Goal: Task Accomplishment & Management: Manage account settings

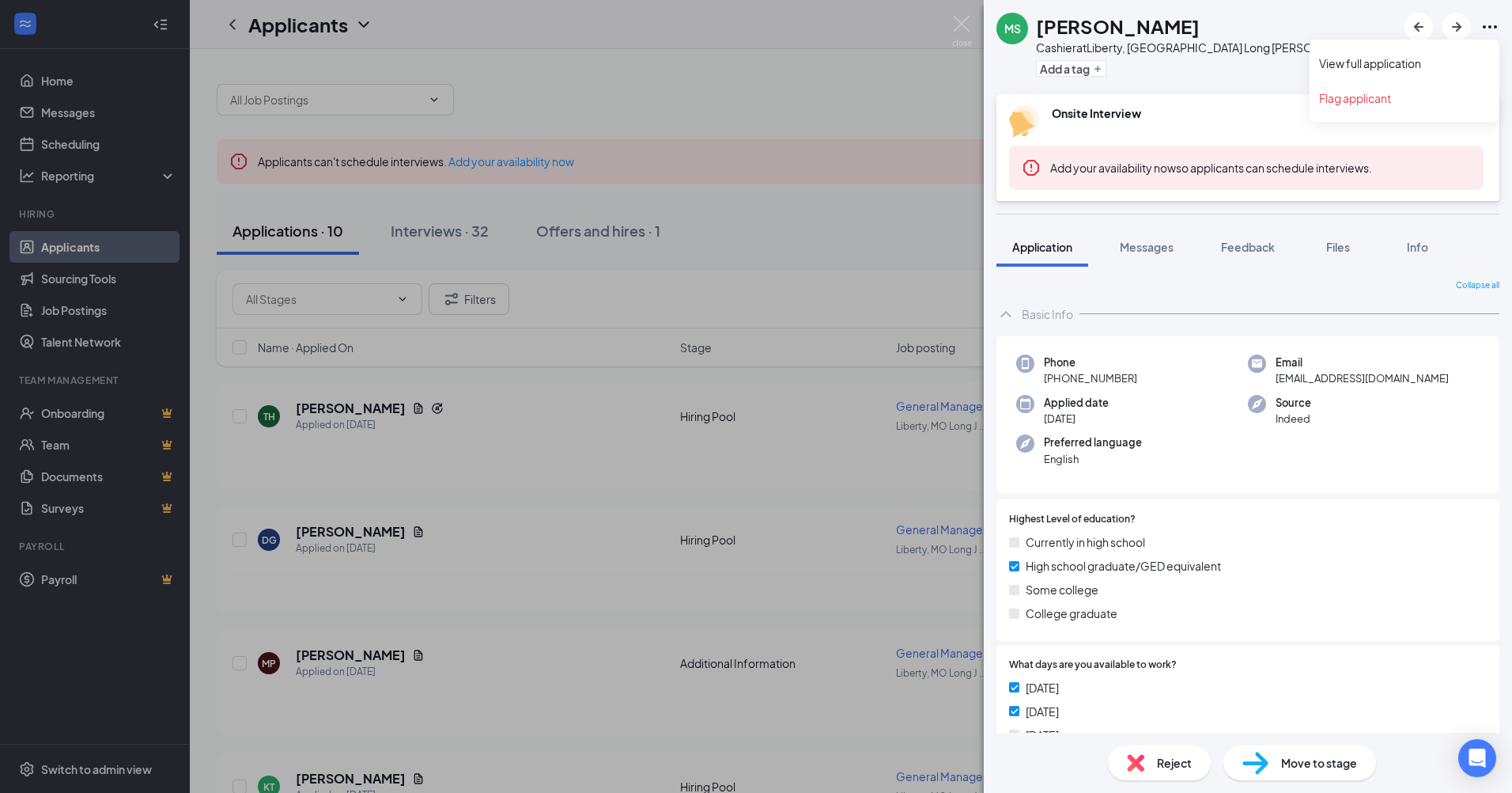
click at [1490, 25] on icon "Ellipses" at bounding box center [1490, 26] width 19 height 19
click at [1401, 67] on link "View full application" at bounding box center [1404, 63] width 171 height 16
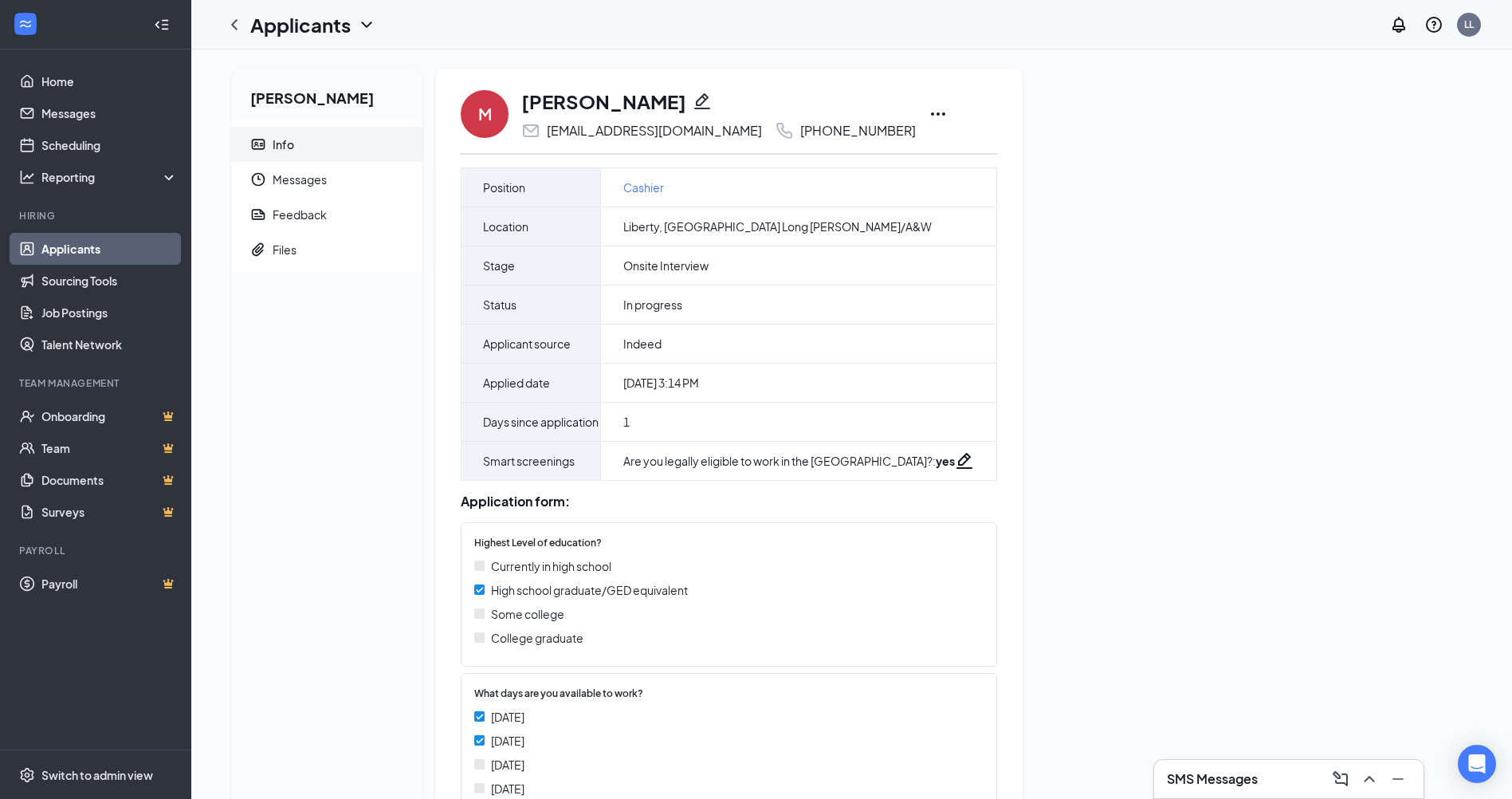
click at [931, 113] on icon "Ellipses" at bounding box center [938, 114] width 14 height 3
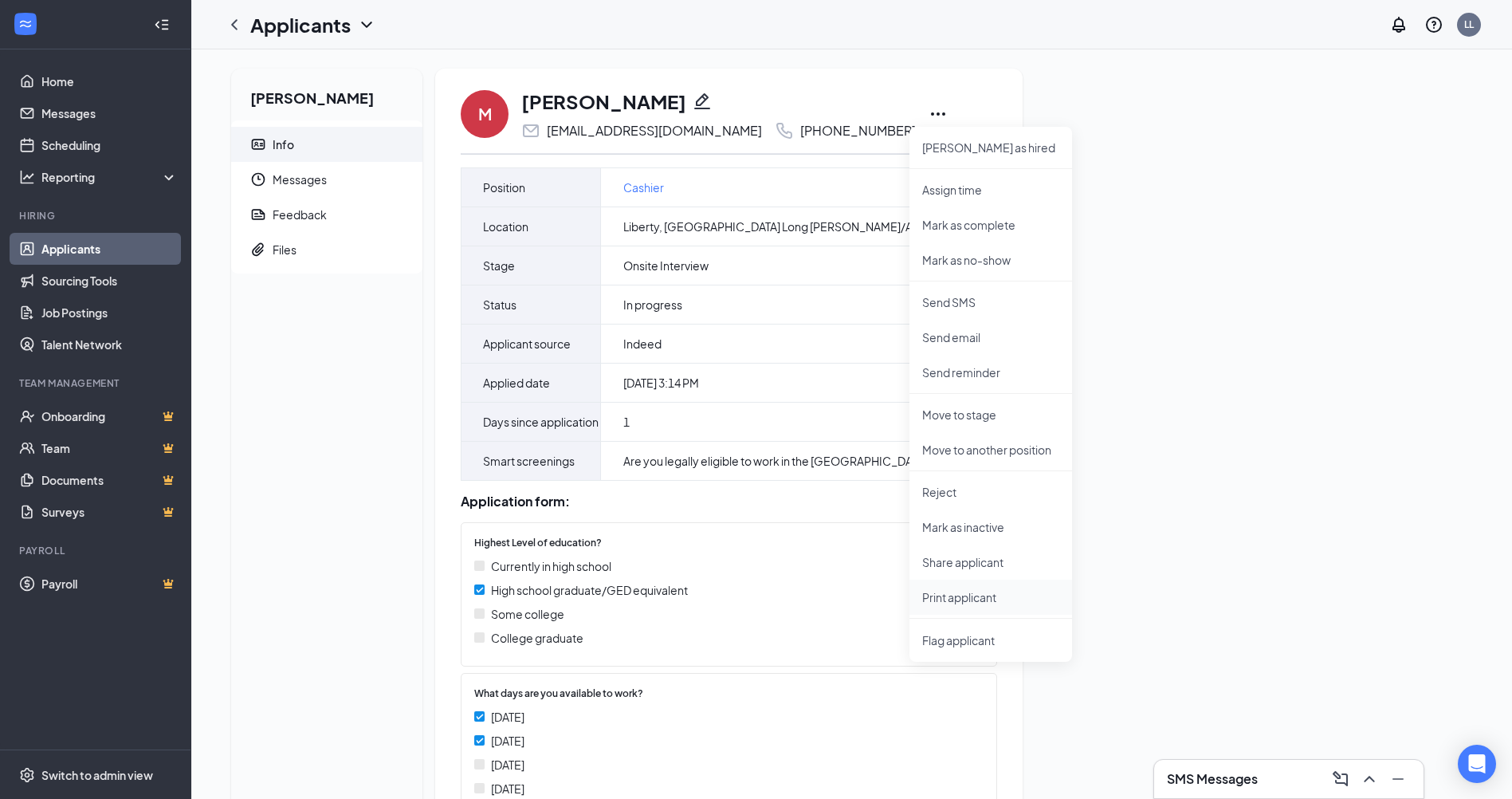
click at [984, 594] on p "Print applicant" at bounding box center [990, 597] width 137 height 16
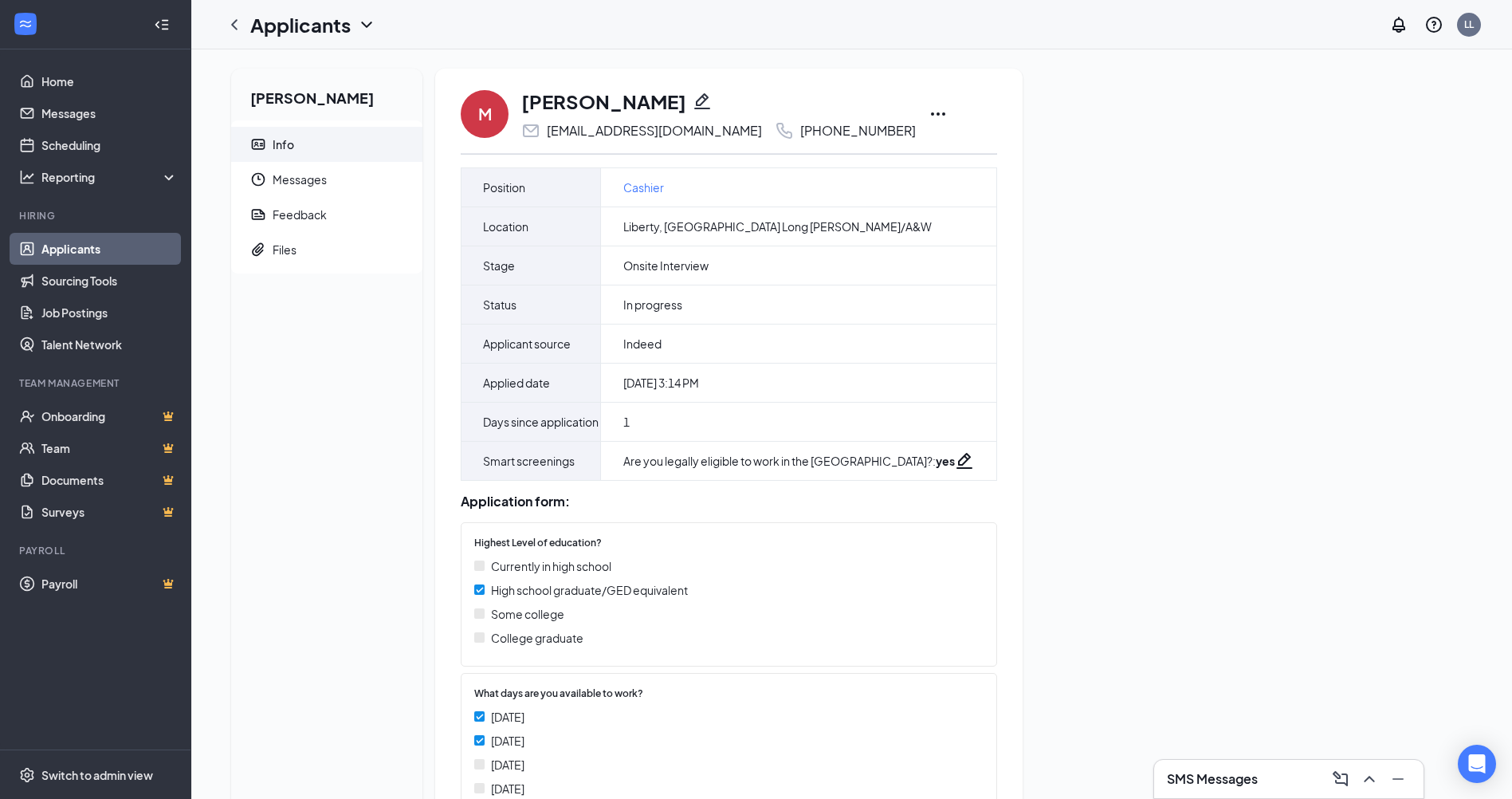
drag, startPoint x: 78, startPoint y: 243, endPoint x: 383, endPoint y: 289, distance: 308.4
click at [78, 243] on link "Applicants" at bounding box center [110, 249] width 136 height 32
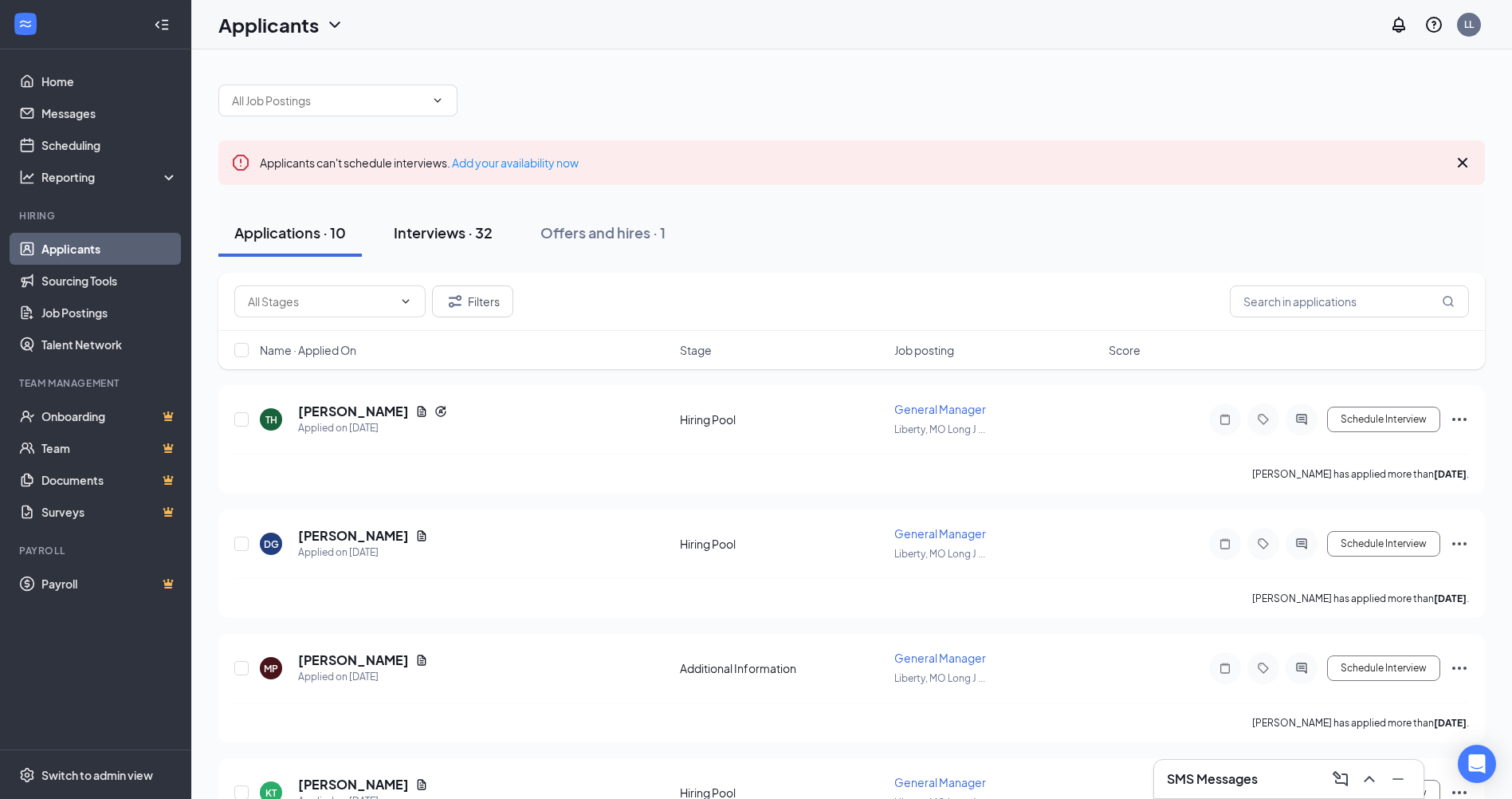
click at [466, 235] on div "Interviews · 32" at bounding box center [443, 232] width 99 height 20
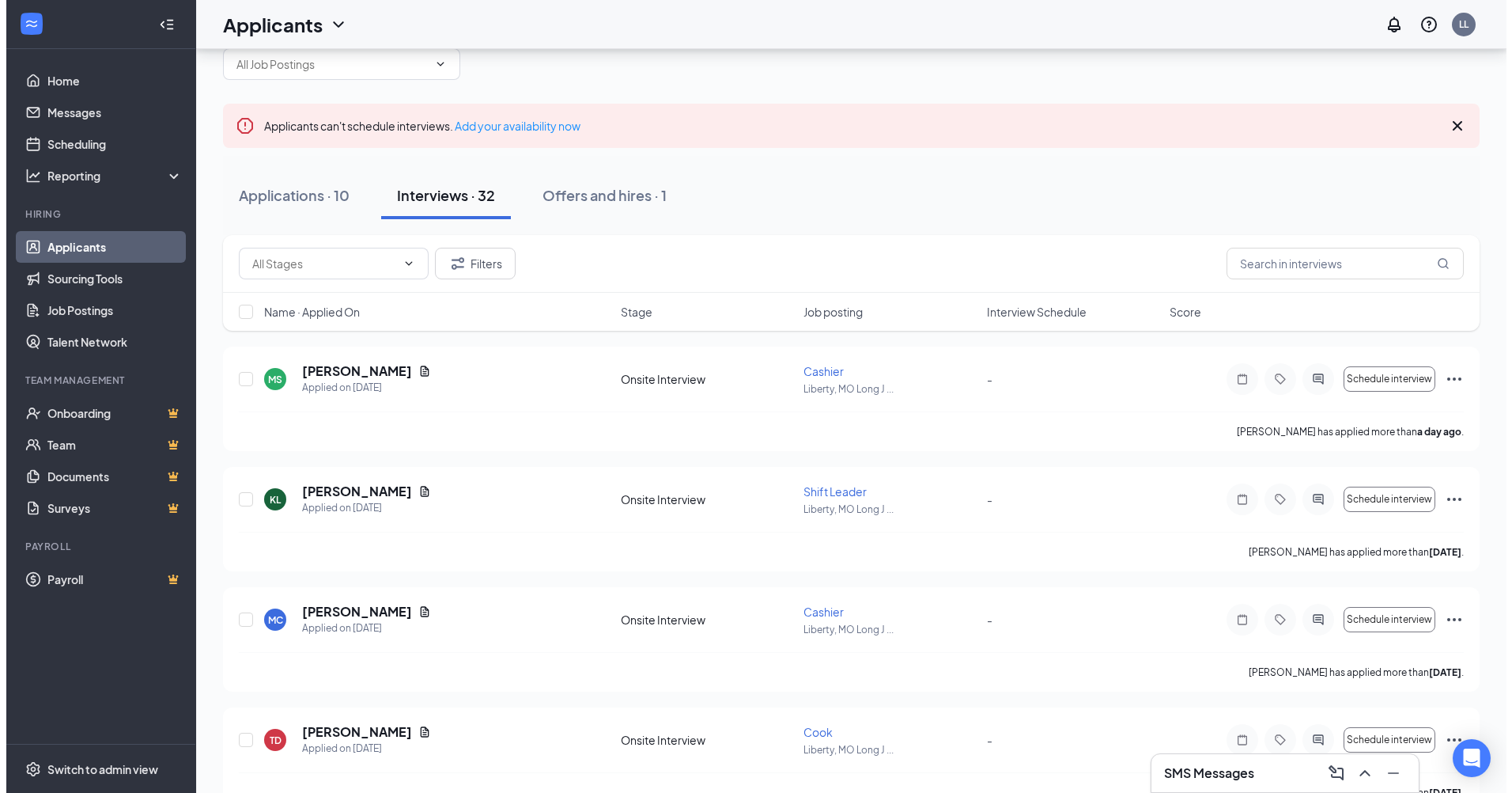
scroll to position [79, 0]
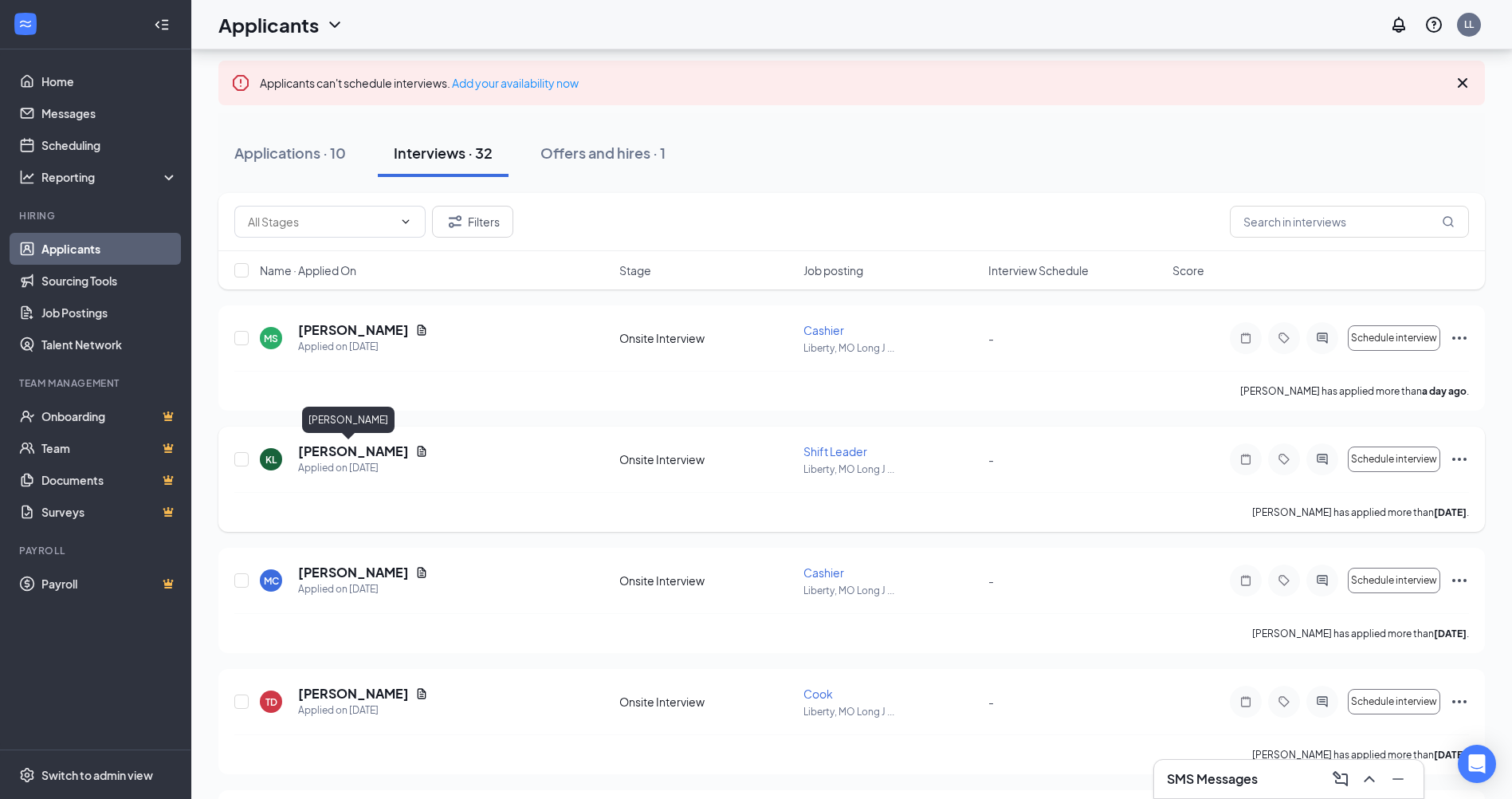
click at [343, 450] on h5 "Karah Lloyd" at bounding box center [353, 451] width 111 height 17
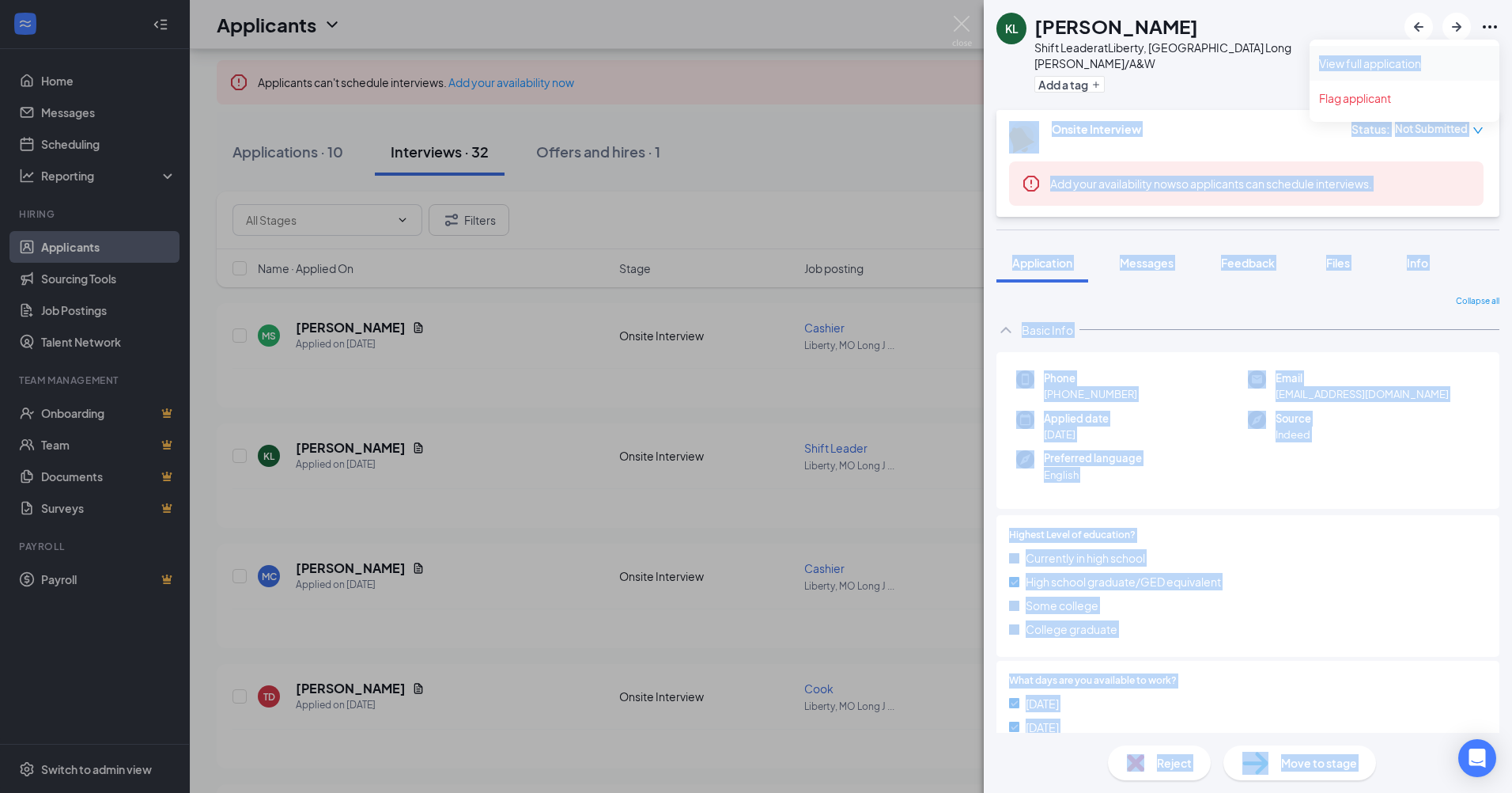
drag, startPoint x: 1487, startPoint y: 31, endPoint x: 1426, endPoint y: 62, distance: 68.4
click at [1426, 62] on body "Home Messages Scheduling Reporting Hiring Applicants Sourcing Tools Job Posting…" at bounding box center [756, 317] width 1512 height 793
copy body "Onsite Interview Status : Not Submitted Add your availability now so applicants…"
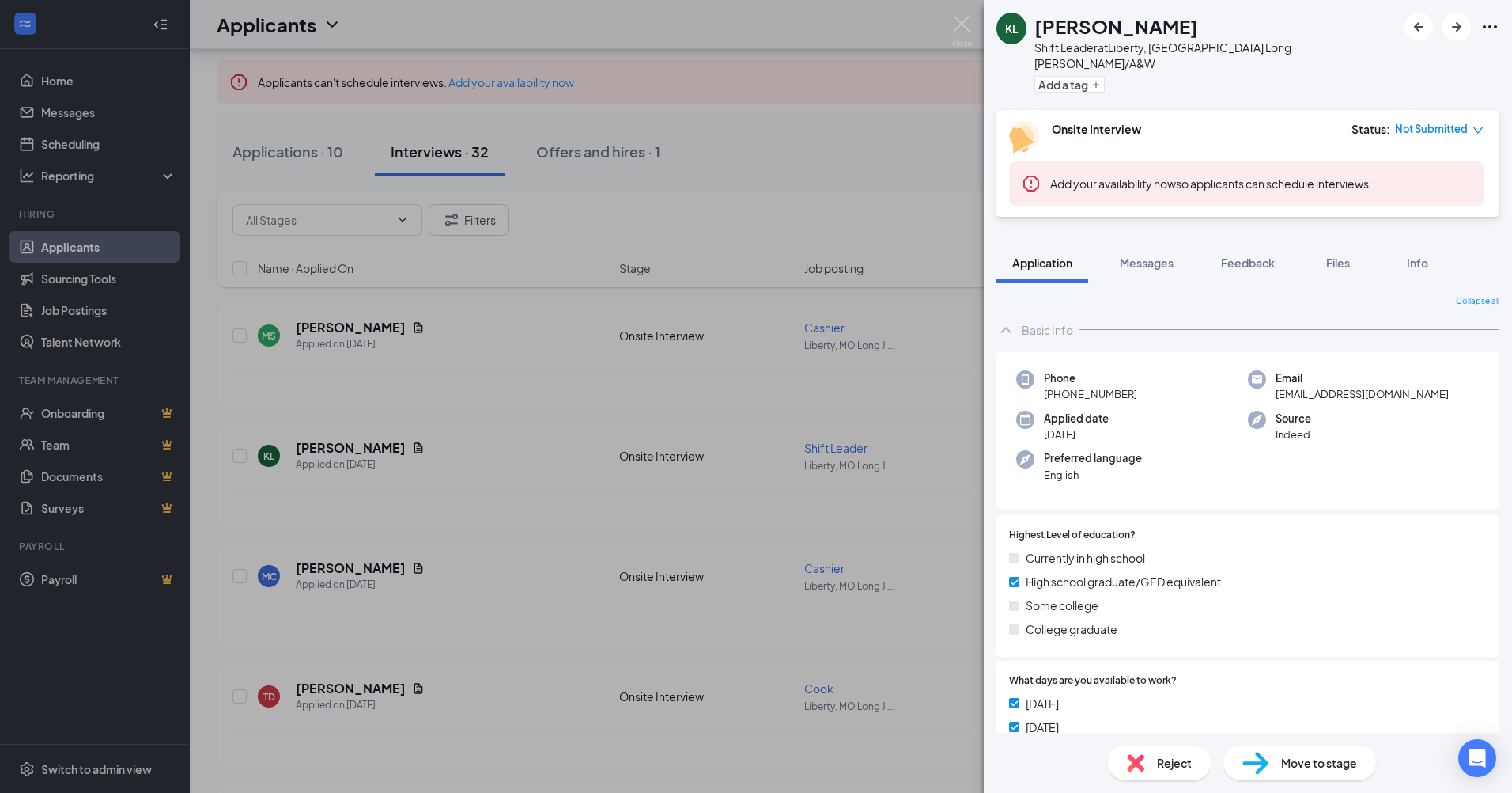
click at [1487, 25] on icon "Ellipses" at bounding box center [1490, 26] width 19 height 19
click at [1404, 60] on link "View full application" at bounding box center [1404, 63] width 171 height 16
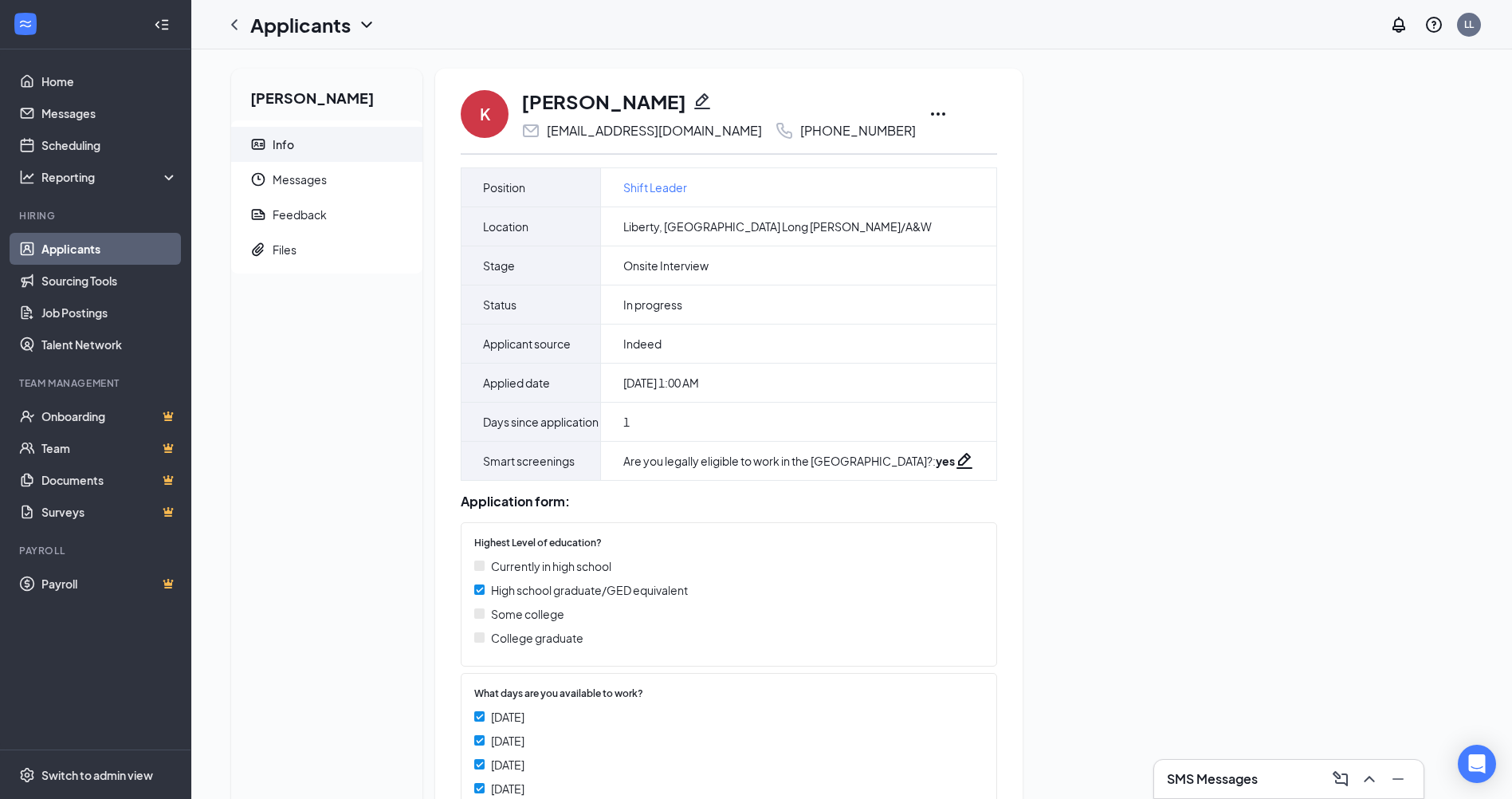
click at [929, 117] on icon "Ellipses" at bounding box center [938, 113] width 19 height 19
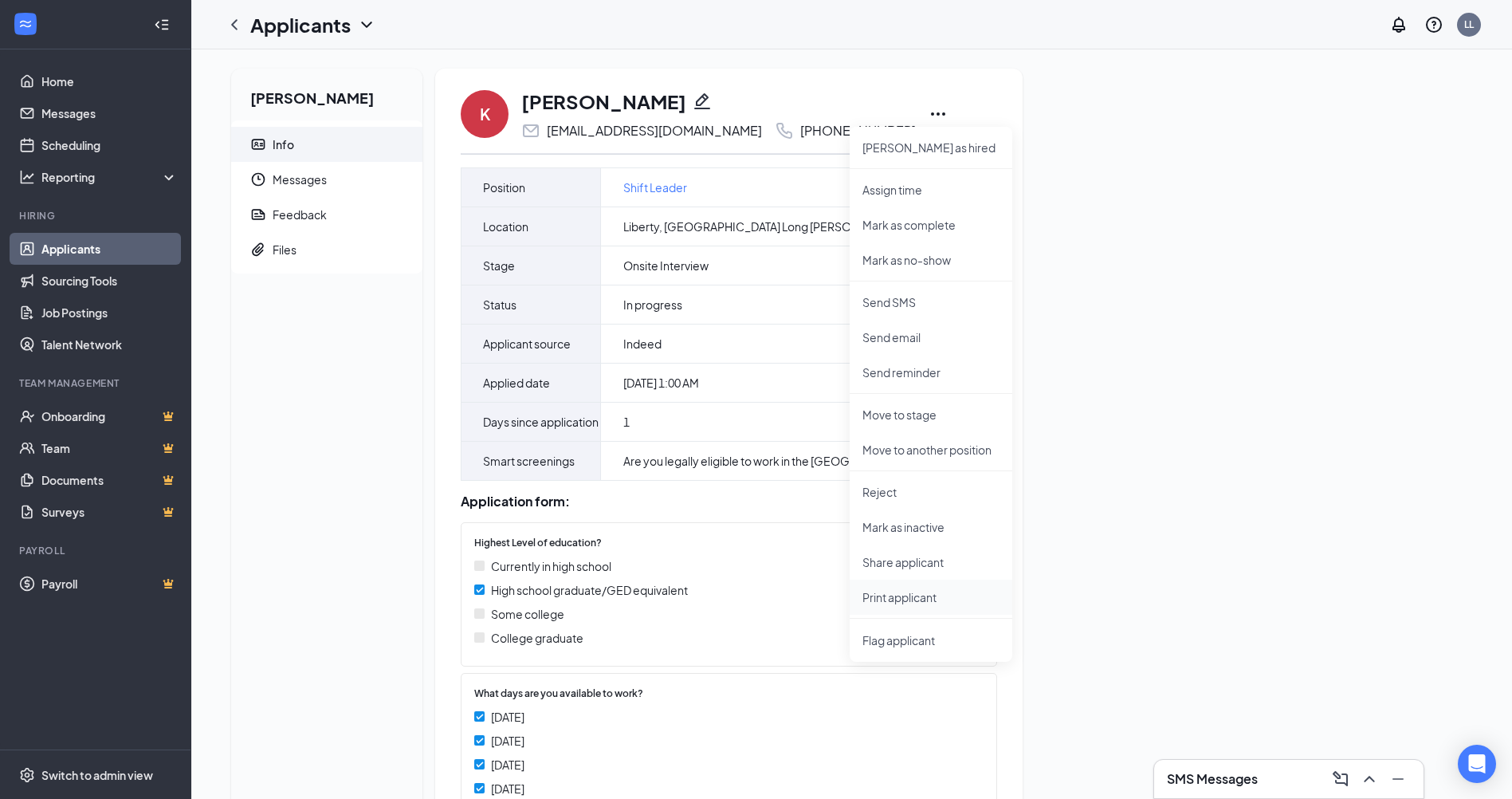
click at [892, 594] on p "Print applicant" at bounding box center [930, 597] width 137 height 16
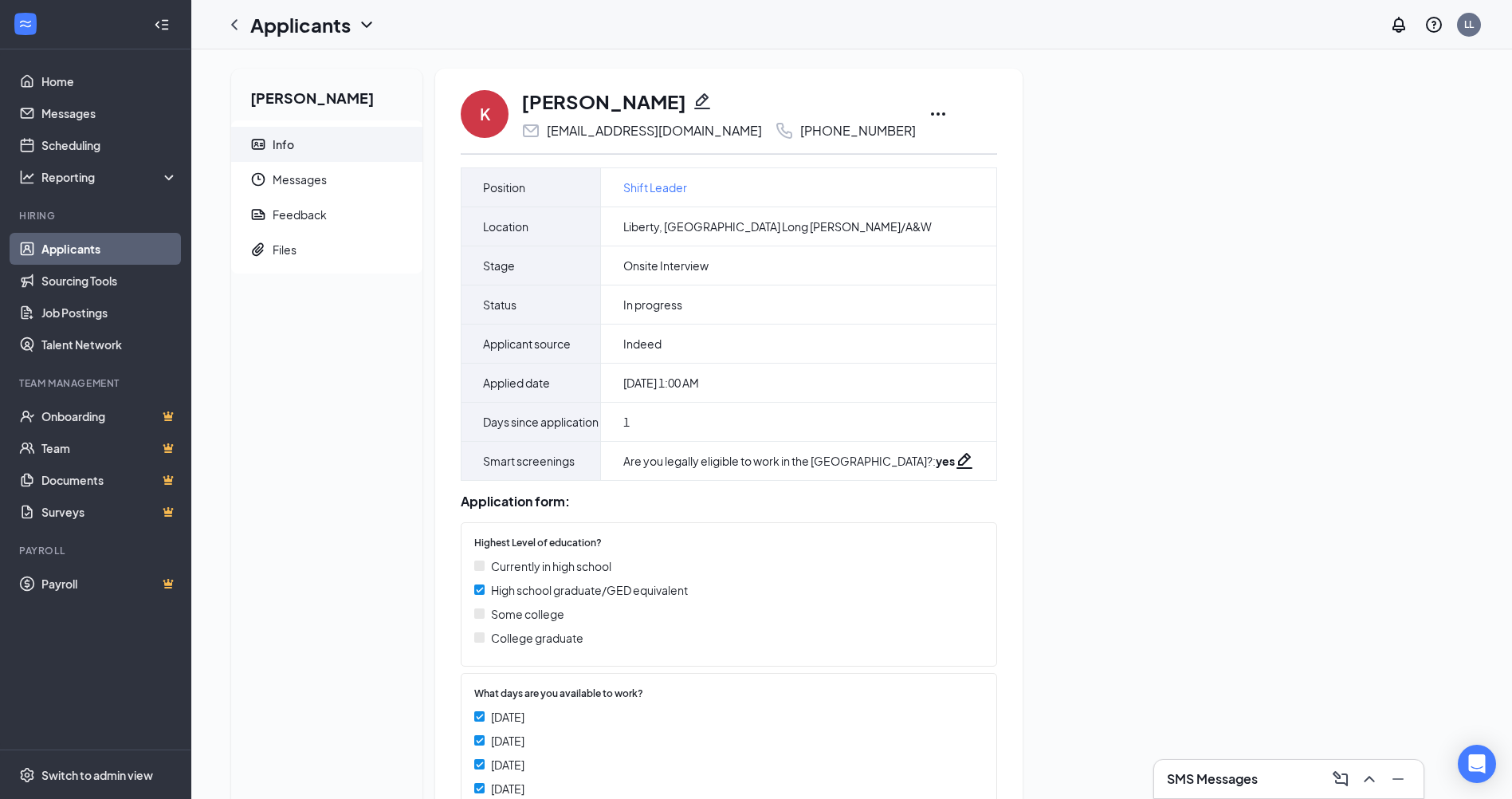
click at [349, 26] on h1 "Applicants" at bounding box center [300, 24] width 101 height 27
drag, startPoint x: 310, startPoint y: 67, endPoint x: 300, endPoint y: 67, distance: 10.0
click at [309, 67] on link "Applicants" at bounding box center [345, 69] width 172 height 16
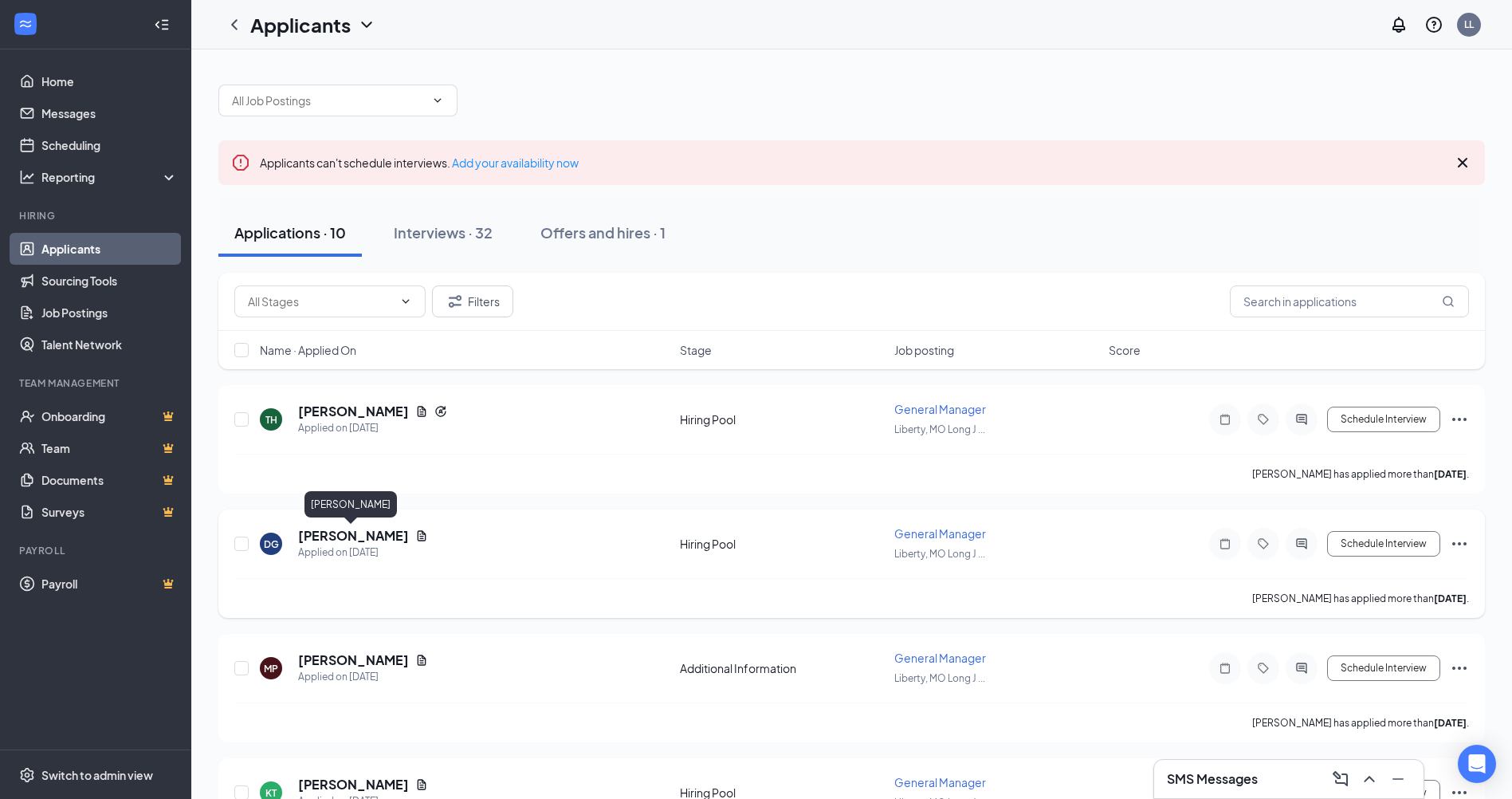
click at [325, 537] on h5 "[PERSON_NAME]" at bounding box center [353, 535] width 111 height 17
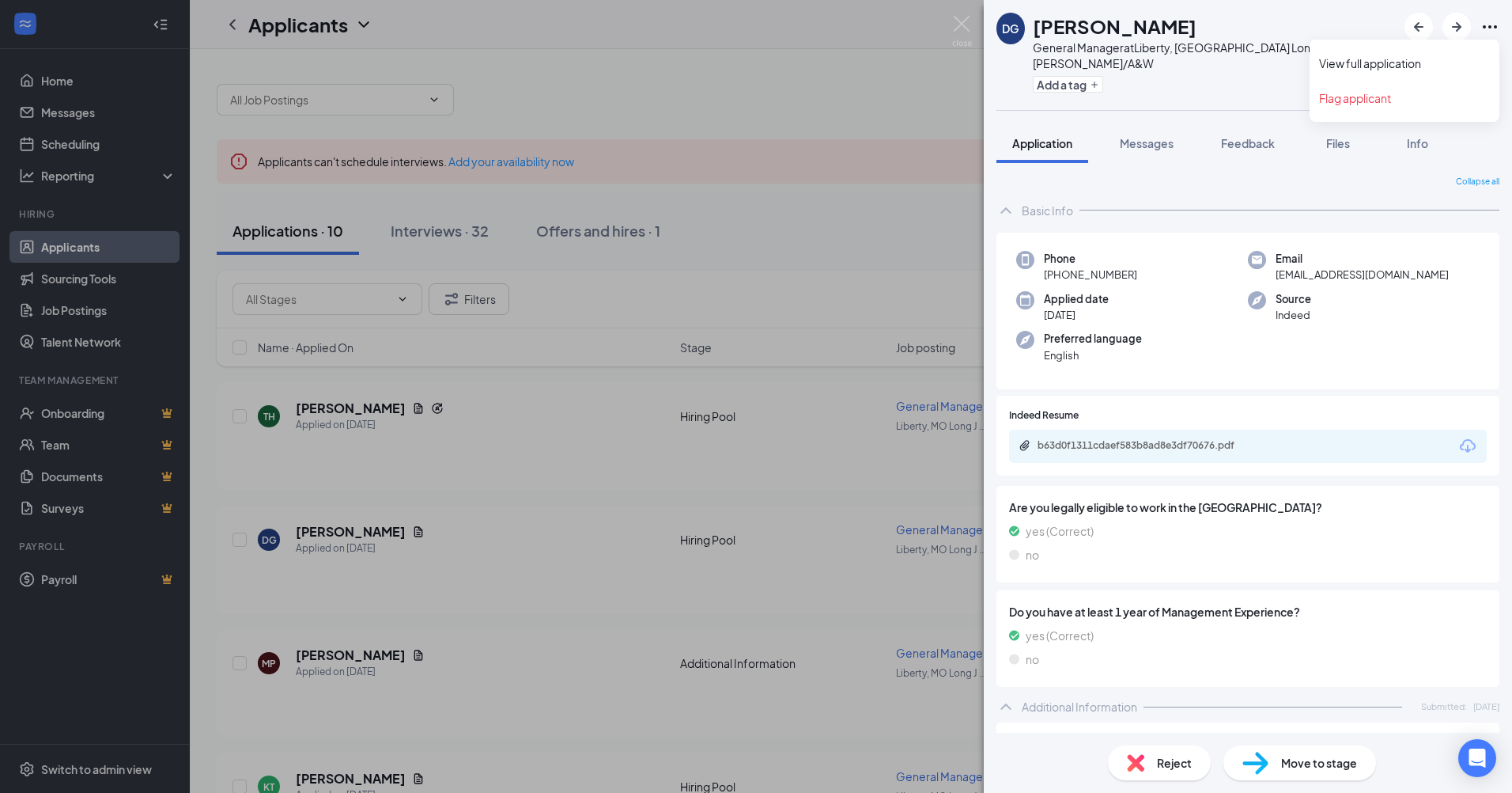
click at [1496, 27] on icon "Ellipses" at bounding box center [1490, 27] width 14 height 3
click at [1367, 65] on link "View full application" at bounding box center [1404, 63] width 171 height 16
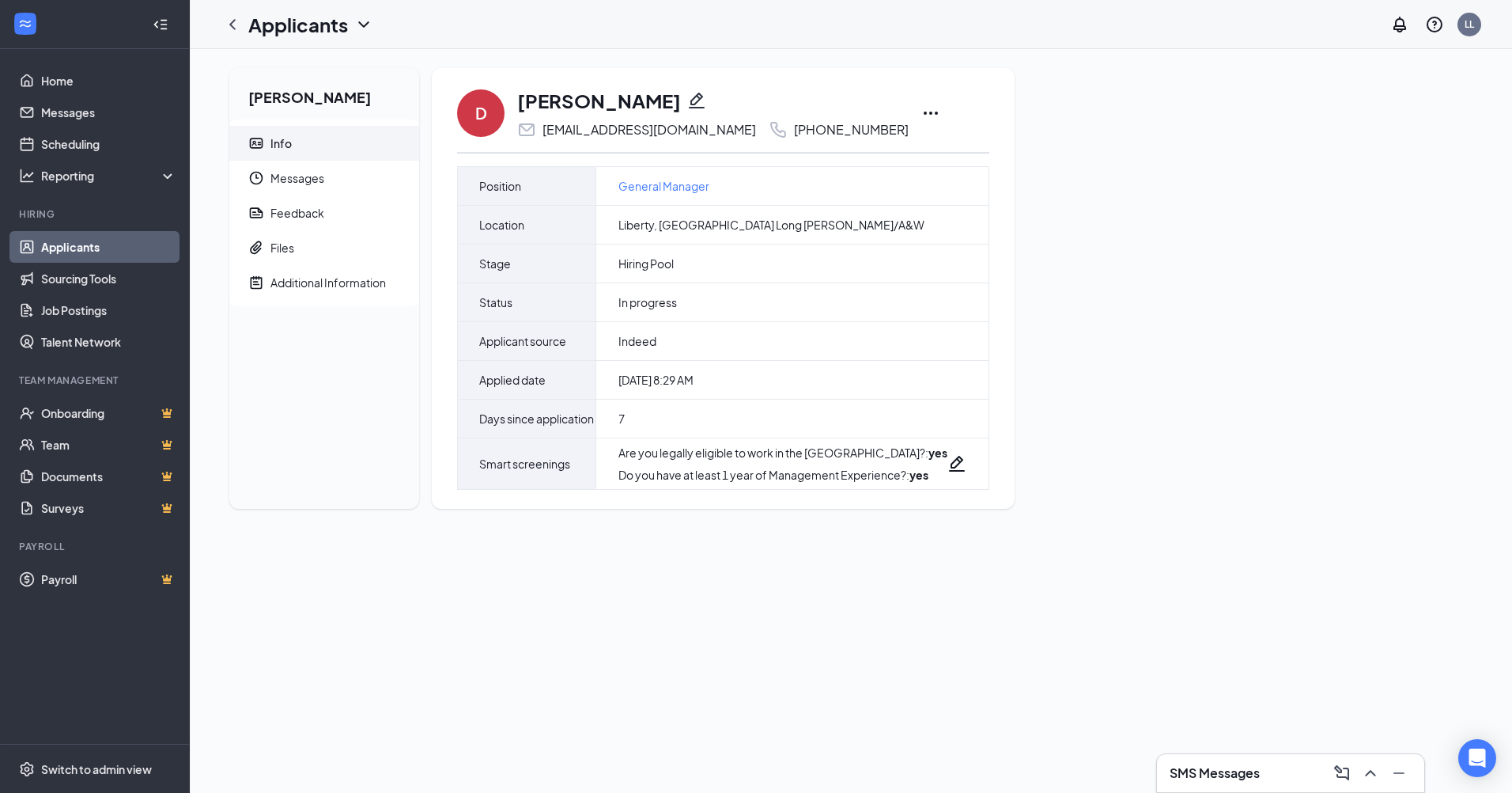
click at [922, 109] on icon "Ellipses" at bounding box center [931, 112] width 19 height 19
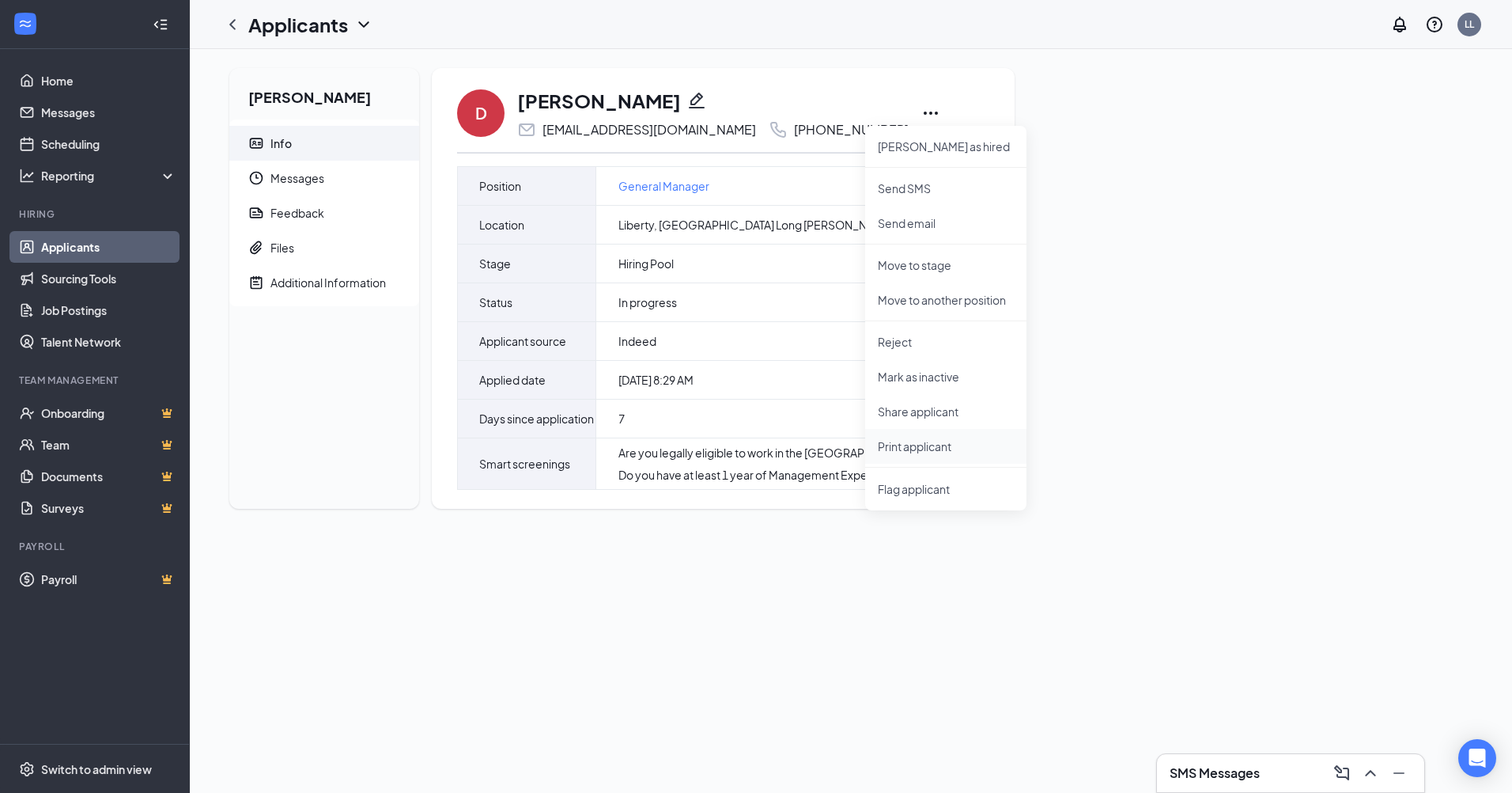
click at [912, 449] on p "Print applicant" at bounding box center [946, 446] width 136 height 16
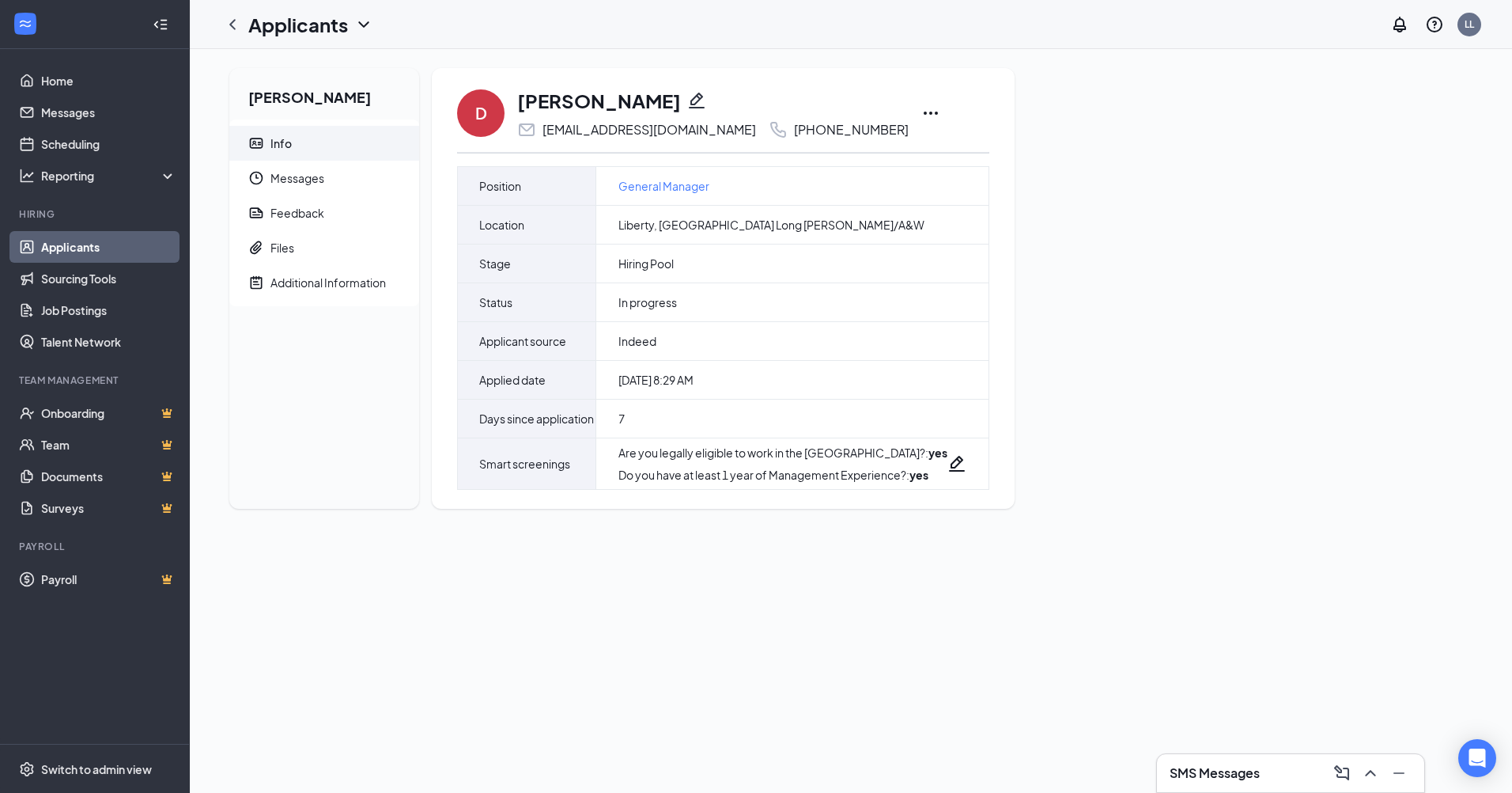
click at [344, 31] on h1 "Applicants" at bounding box center [298, 24] width 100 height 27
click at [305, 65] on link "Applicants" at bounding box center [343, 69] width 171 height 16
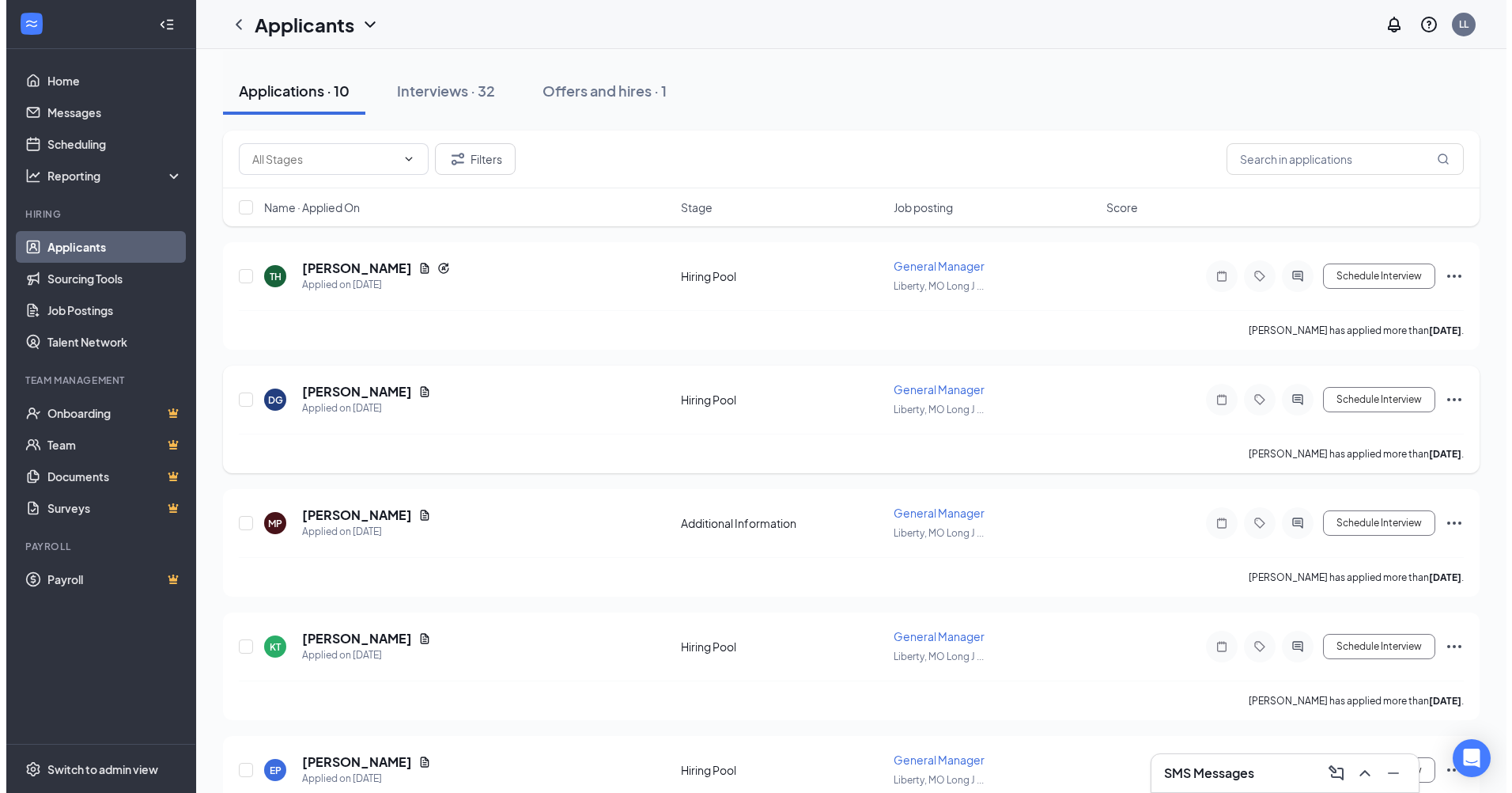
scroll to position [159, 0]
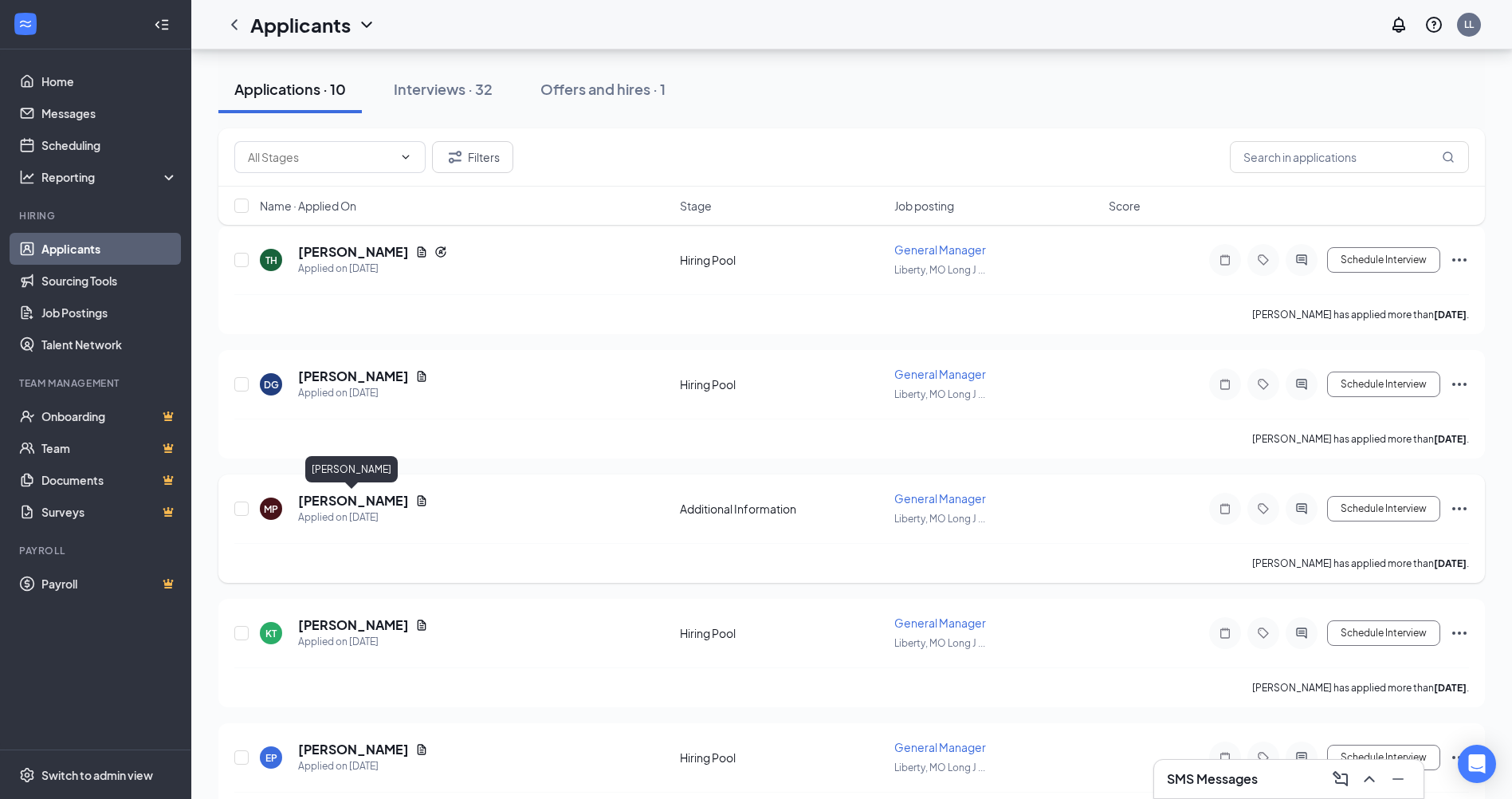
click at [371, 499] on h5 "[PERSON_NAME]" at bounding box center [353, 500] width 111 height 17
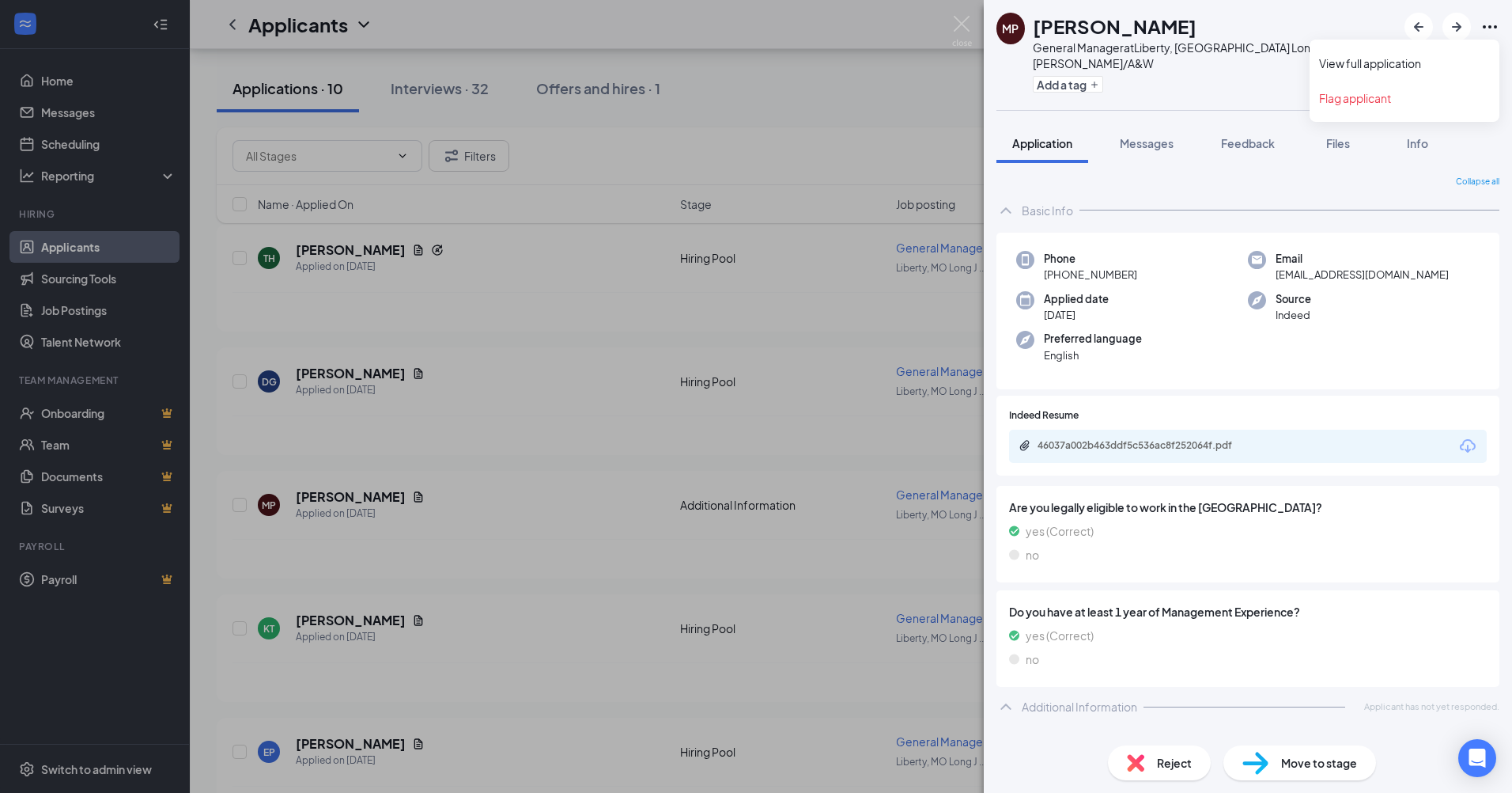
click at [1493, 26] on icon "Ellipses" at bounding box center [1490, 26] width 19 height 19
click at [1378, 68] on link "View full application" at bounding box center [1404, 63] width 171 height 16
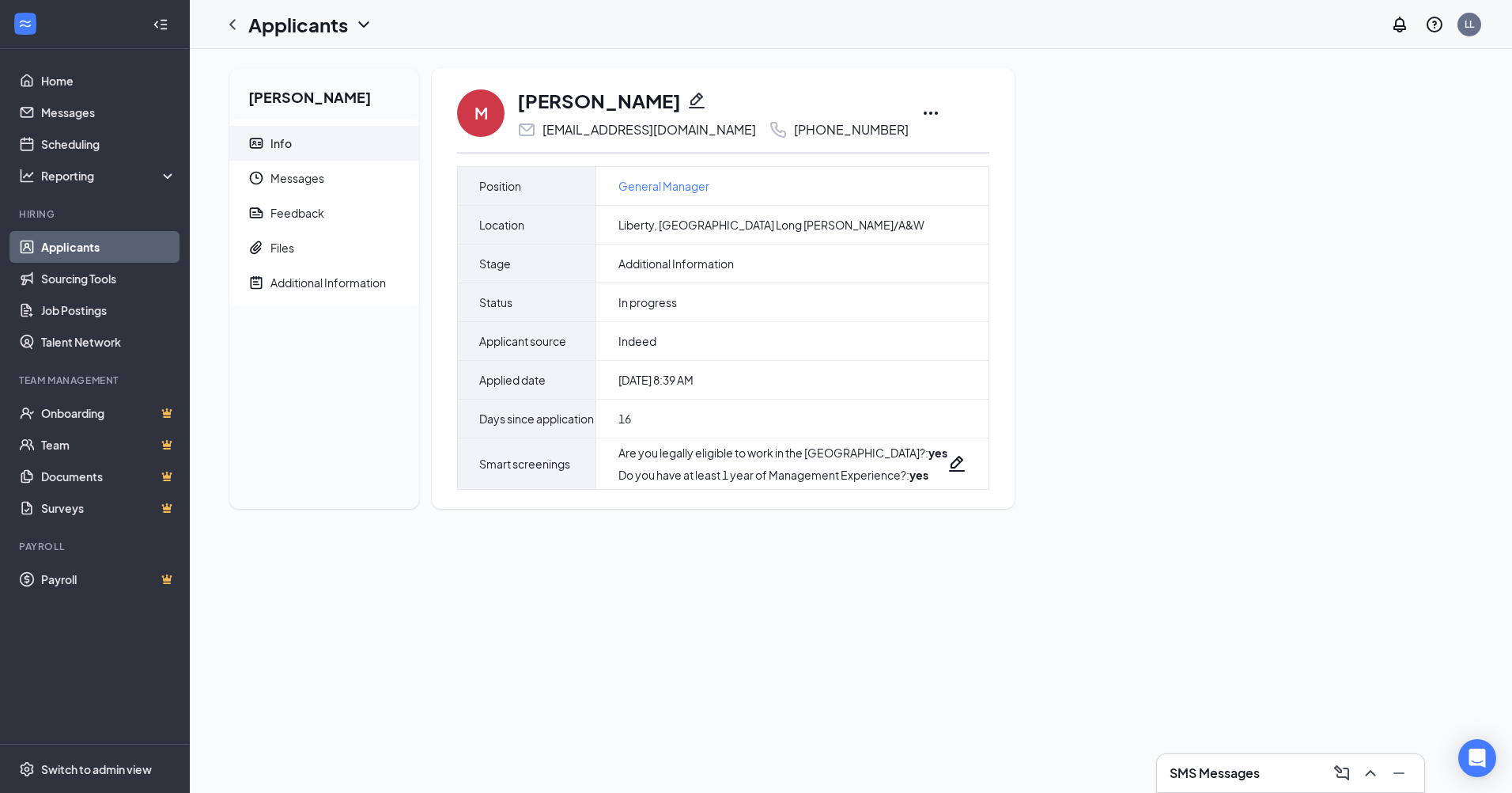
click at [922, 112] on icon "Ellipses" at bounding box center [931, 112] width 19 height 19
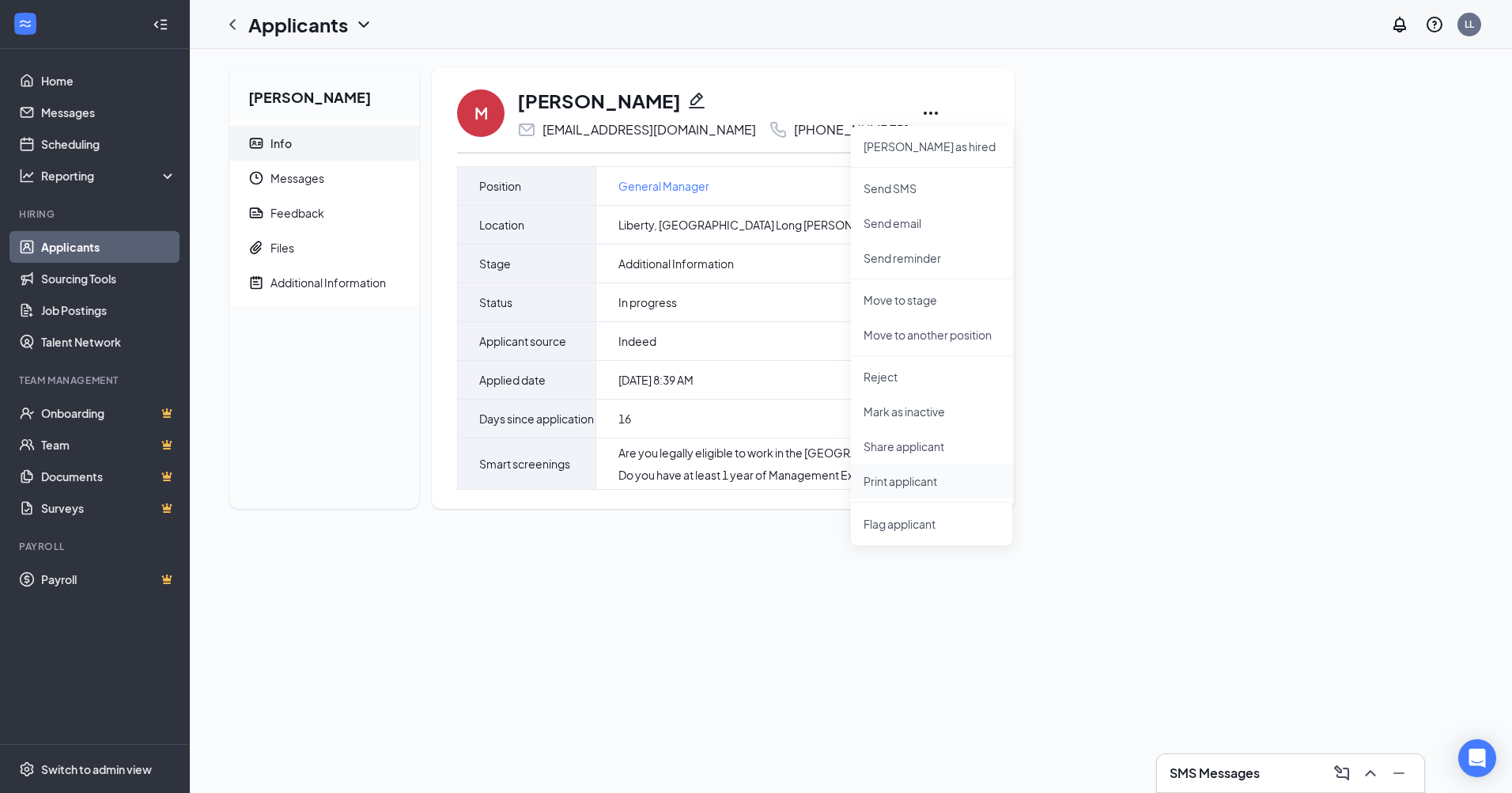
click at [906, 484] on p "Print applicant" at bounding box center [931, 481] width 136 height 16
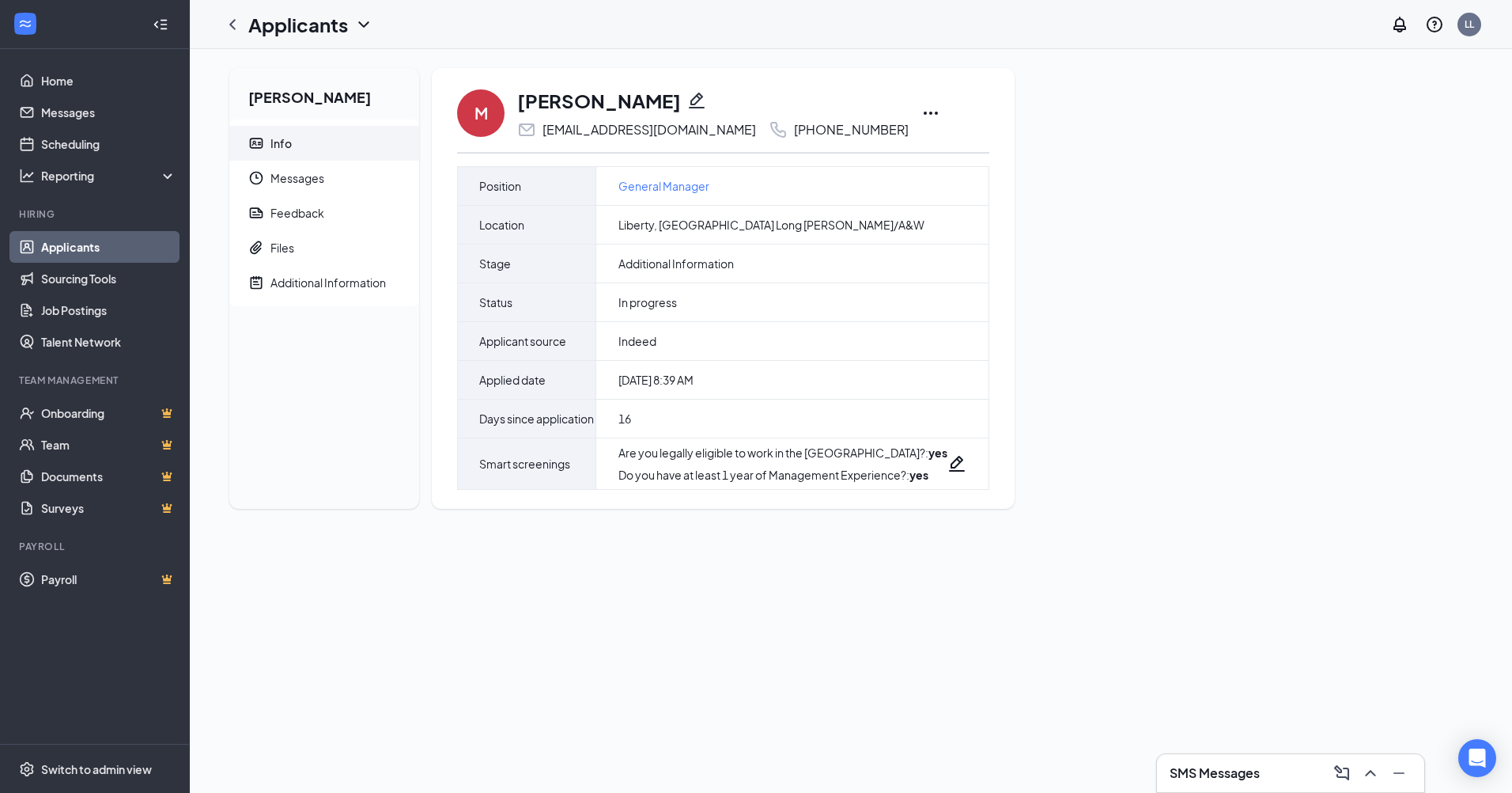
click at [231, 27] on icon "ChevronLeft" at bounding box center [232, 24] width 19 height 19
